Goal: Navigation & Orientation: Find specific page/section

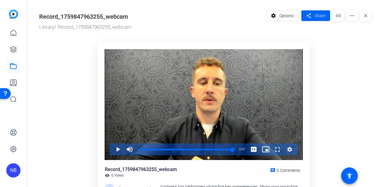
click at [14, 15] on img at bounding box center [13, 13] width 9 height 9
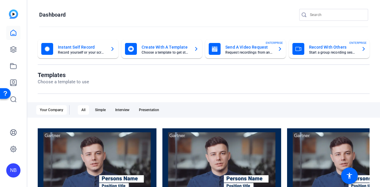
click at [165, 49] on mat-card-title "Create With A Template" at bounding box center [165, 47] width 47 height 7
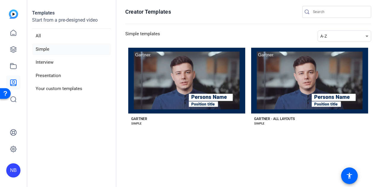
click at [15, 13] on img at bounding box center [13, 13] width 9 height 9
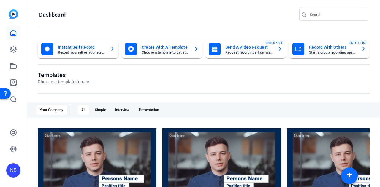
click at [190, 177] on mat-icon "accessibility" at bounding box center [349, 175] width 7 height 7
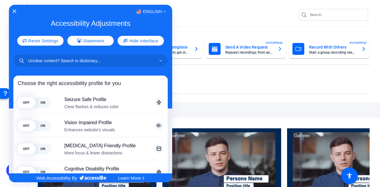
click at [190, 13] on div at bounding box center [190, 93] width 380 height 187
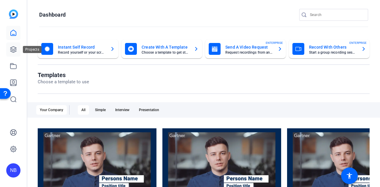
click at [12, 50] on icon at bounding box center [13, 50] width 6 height 6
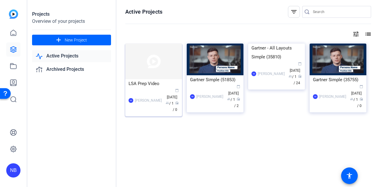
click at [155, 59] on img at bounding box center [153, 62] width 57 height 36
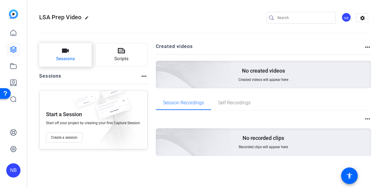
click at [77, 57] on button "Sessions" at bounding box center [65, 55] width 53 height 24
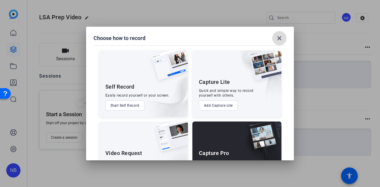
click at [190, 39] on mat-icon "close" at bounding box center [279, 38] width 7 height 7
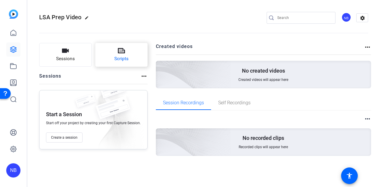
click at [126, 61] on span "Scripts" at bounding box center [121, 58] width 14 height 7
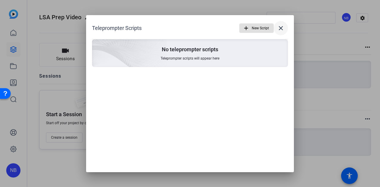
click at [190, 27] on mat-icon "close" at bounding box center [280, 28] width 7 height 7
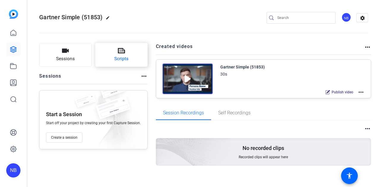
click at [116, 56] on span "Scripts" at bounding box center [121, 58] width 14 height 7
